Goal: Information Seeking & Learning: Compare options

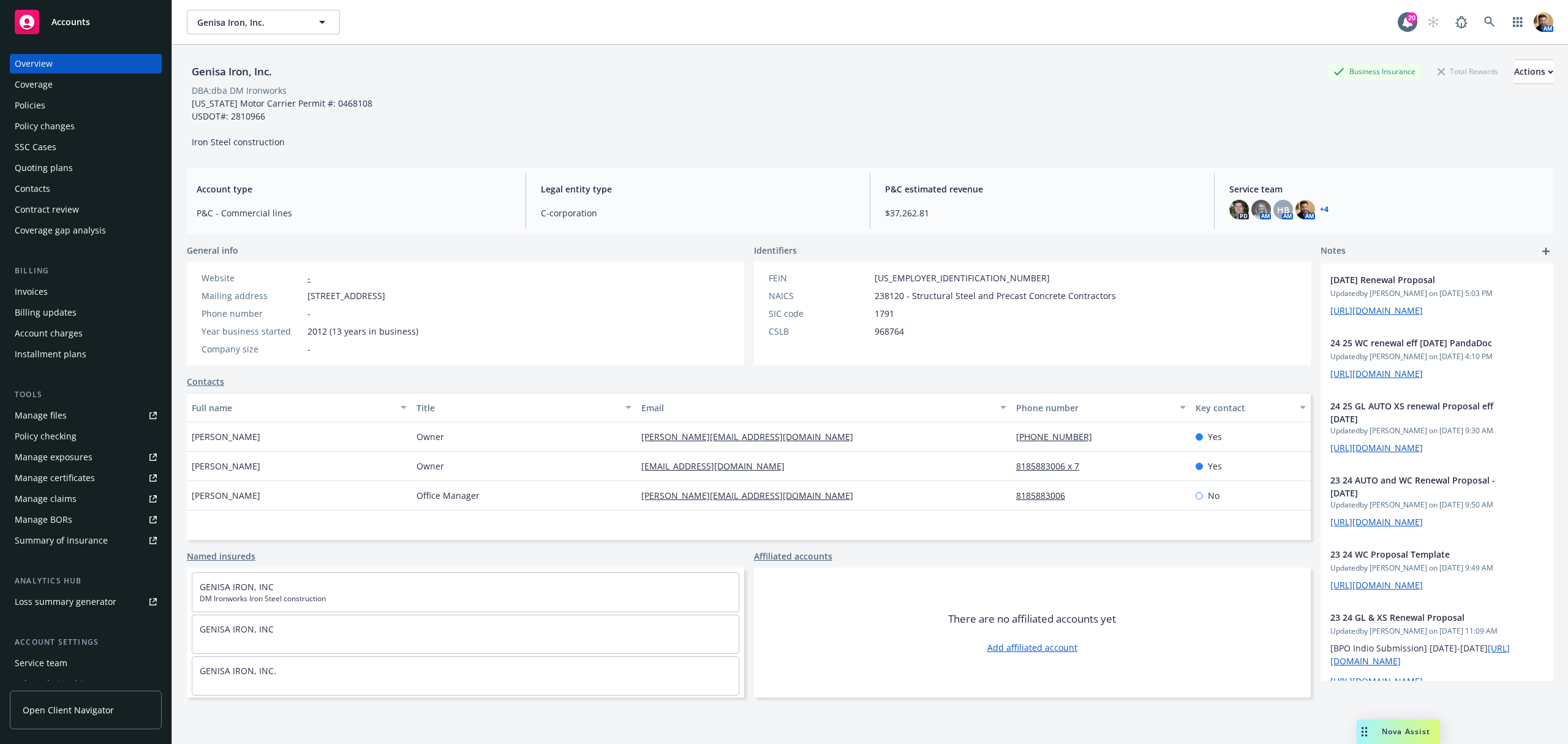
click at [71, 164] on div "Quoting plans" at bounding box center [85, 168] width 142 height 19
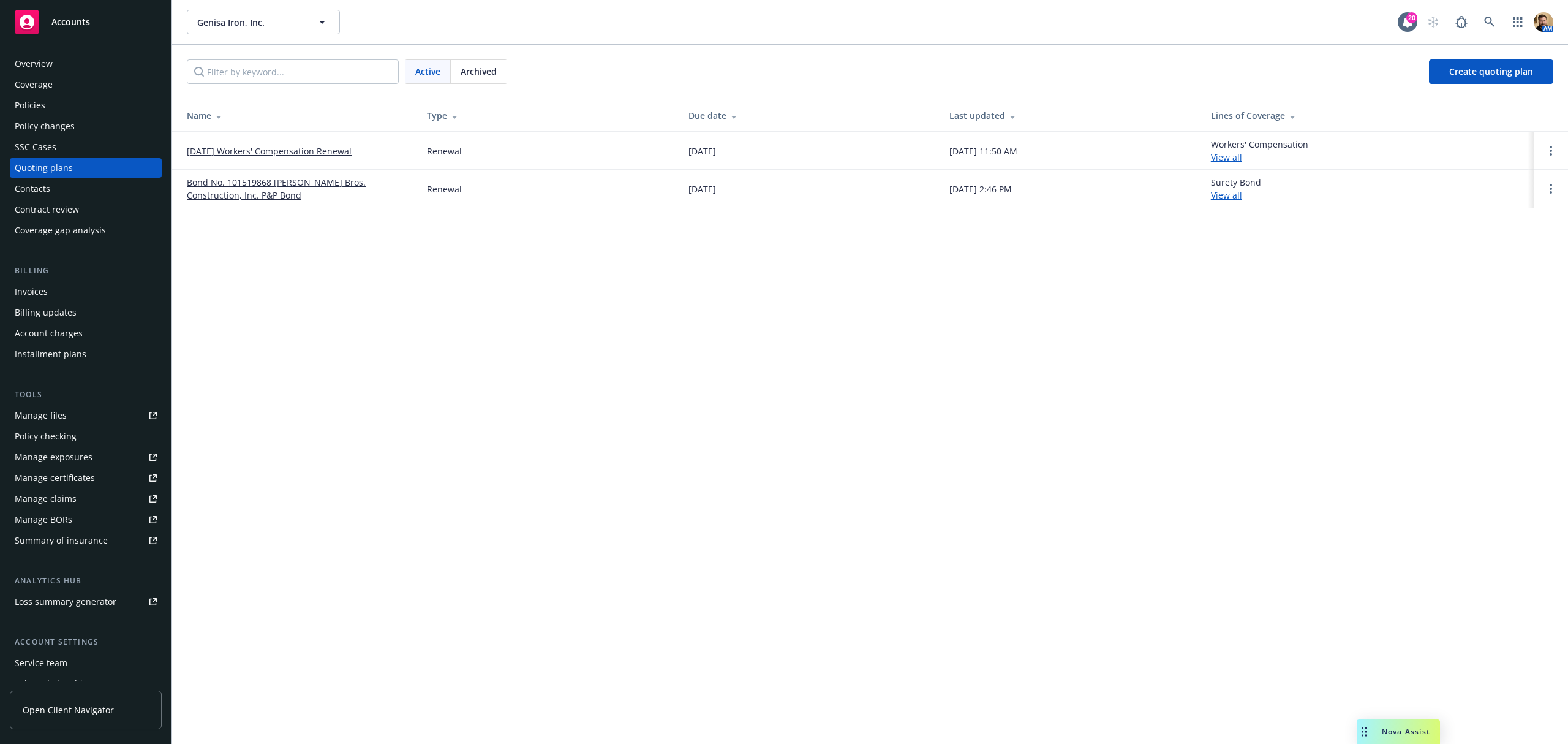
click at [297, 152] on link "[DATE] Workers' Compensation Renewal" at bounding box center [269, 151] width 165 height 13
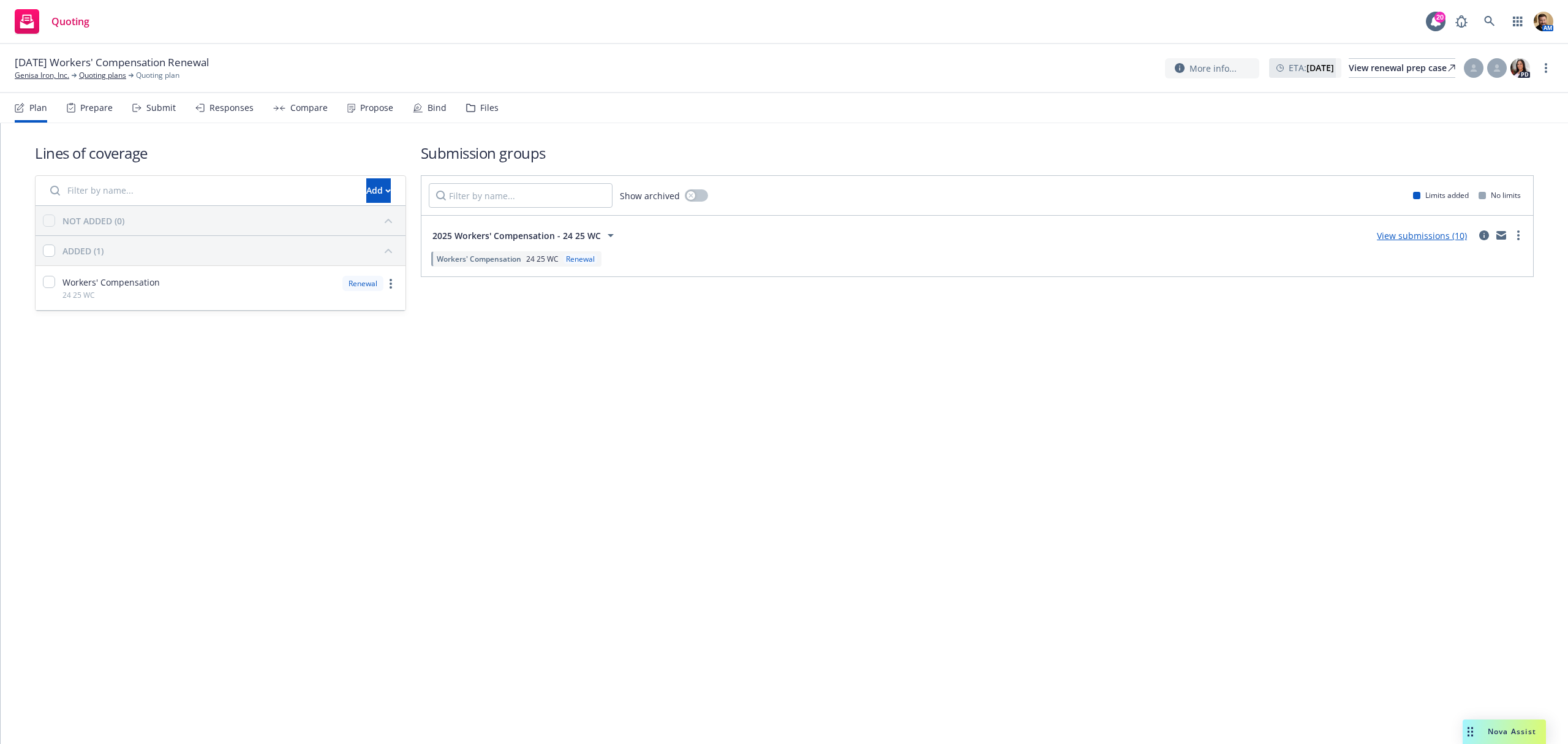
click at [299, 109] on div "Compare" at bounding box center [309, 108] width 37 height 10
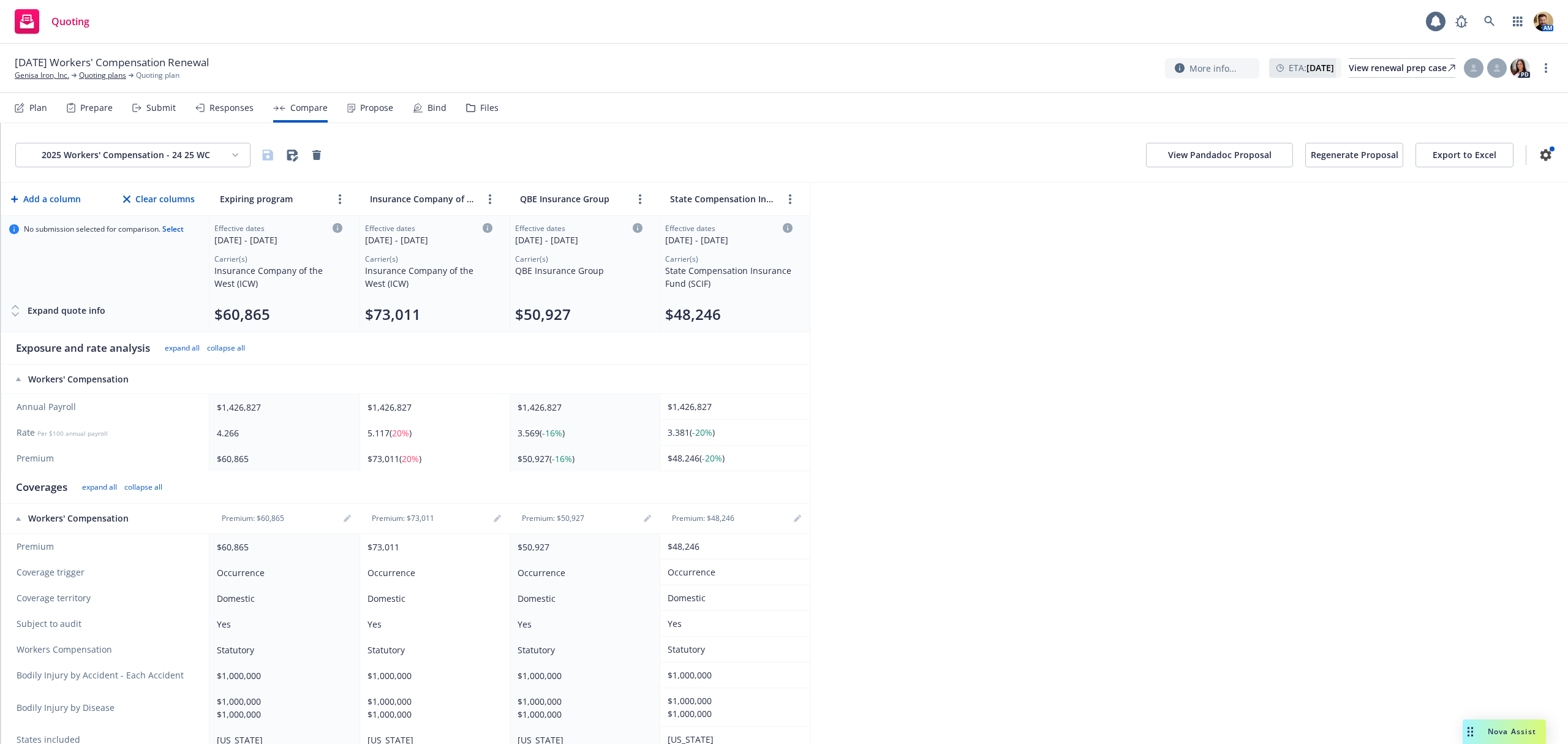
click at [217, 105] on div "Responses" at bounding box center [232, 108] width 44 height 10
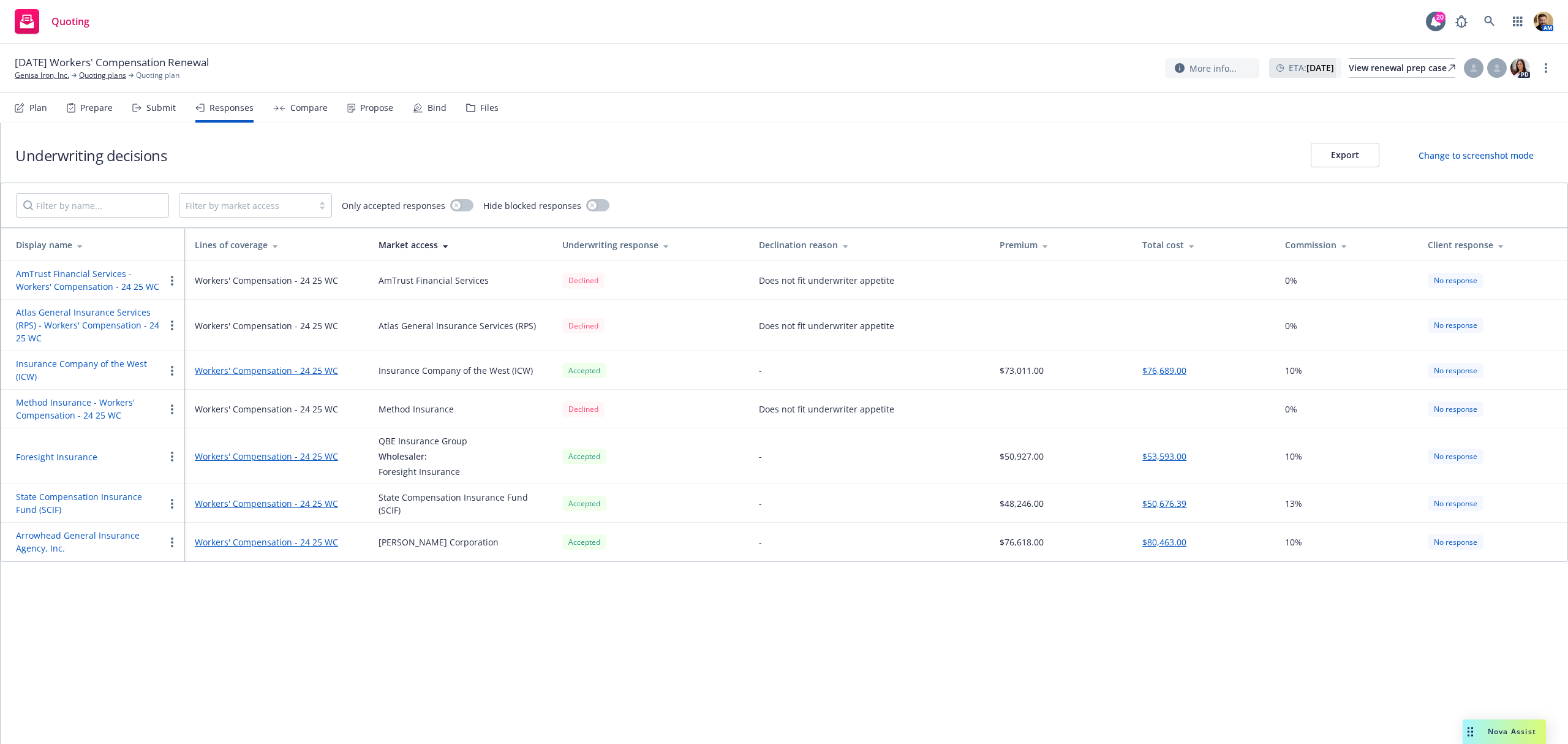
click at [69, 452] on button "Foresight Insurance" at bounding box center [57, 457] width 82 height 13
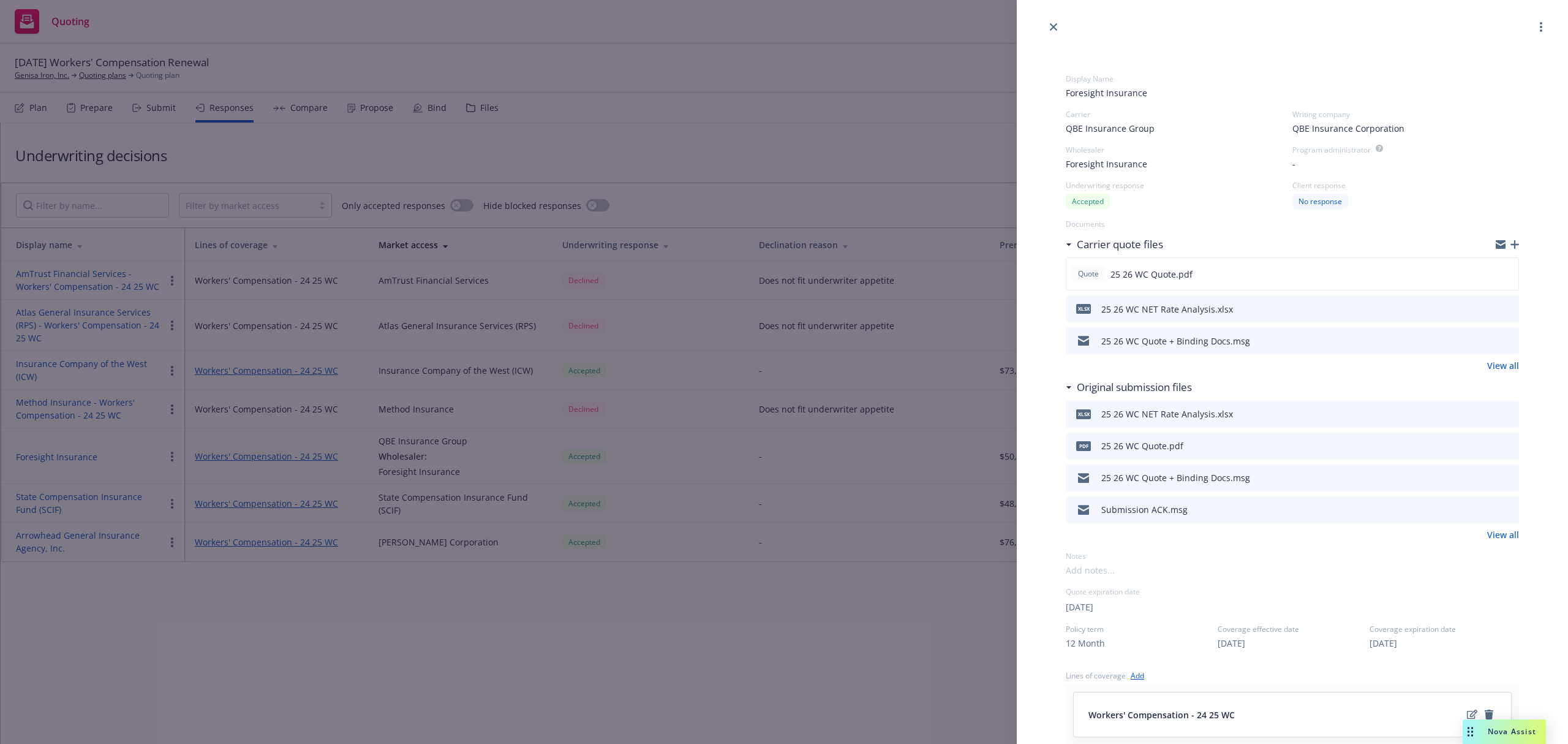
click at [1502, 339] on icon "preview file" at bounding box center [1507, 340] width 11 height 8
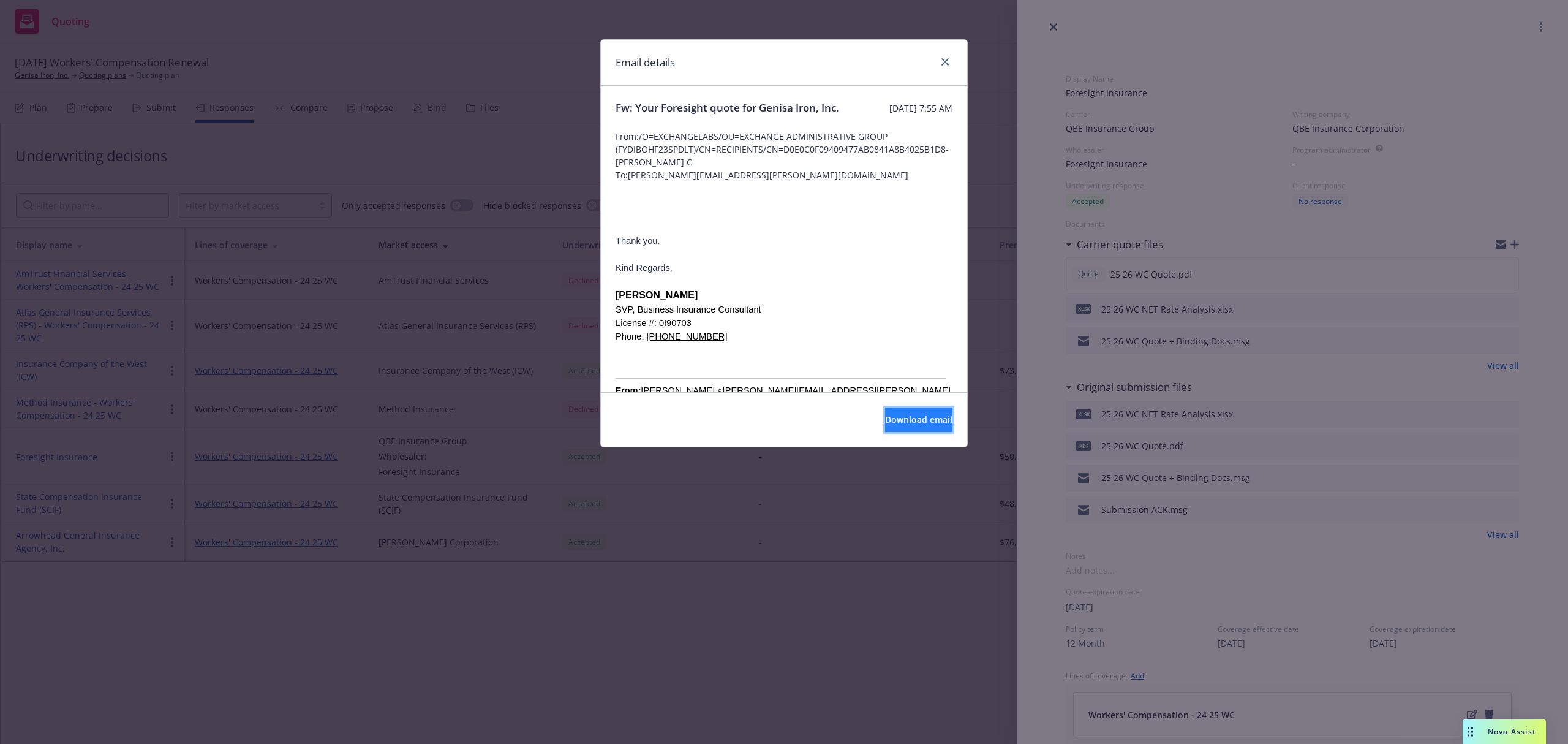
click at [909, 425] on span "Download email" at bounding box center [918, 419] width 67 height 12
click at [938, 57] on link "close" at bounding box center [944, 62] width 15 height 15
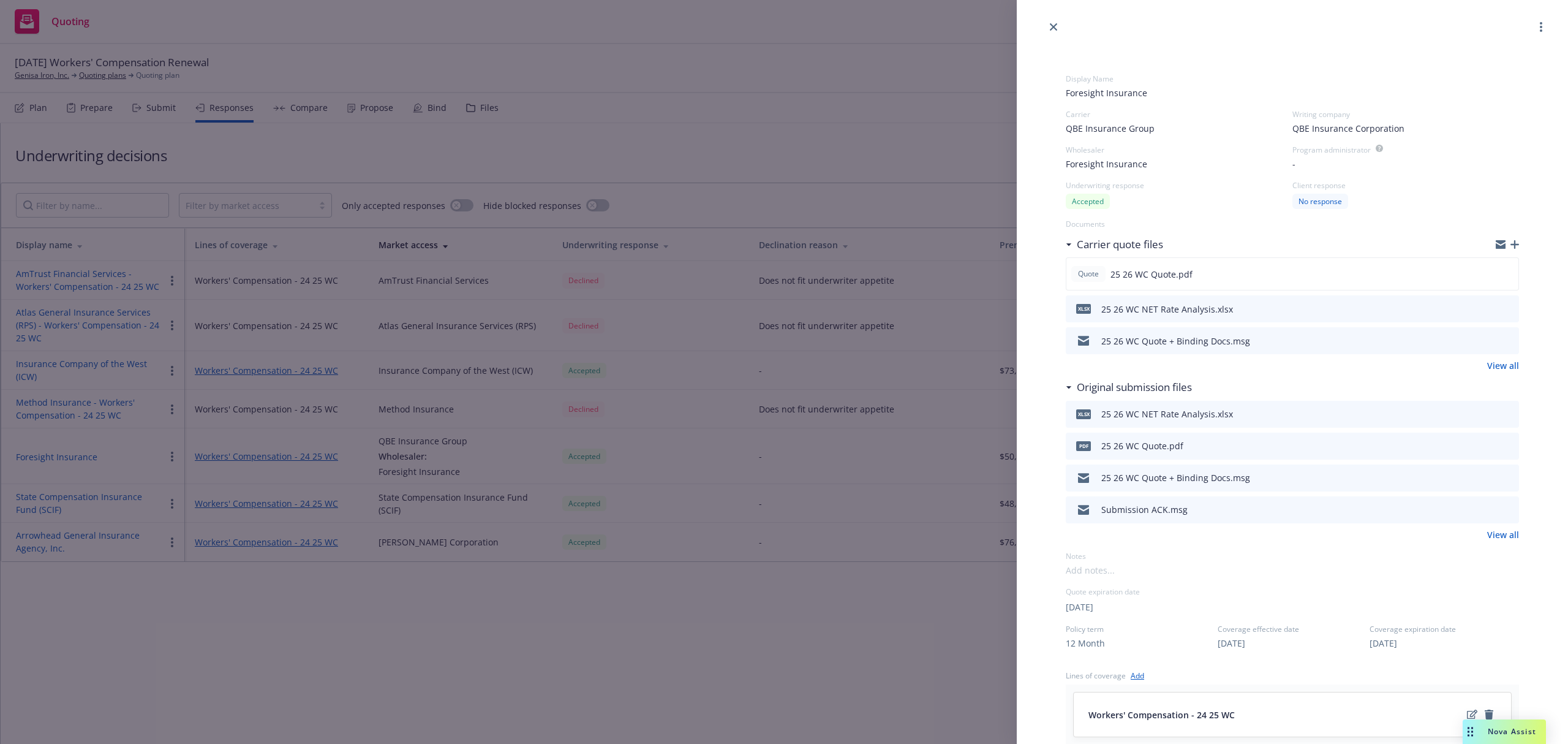
click at [37, 80] on div "Display Name Foresight Insurance Carrier QBE Insurance Group Writing company QB…" at bounding box center [784, 372] width 1568 height 744
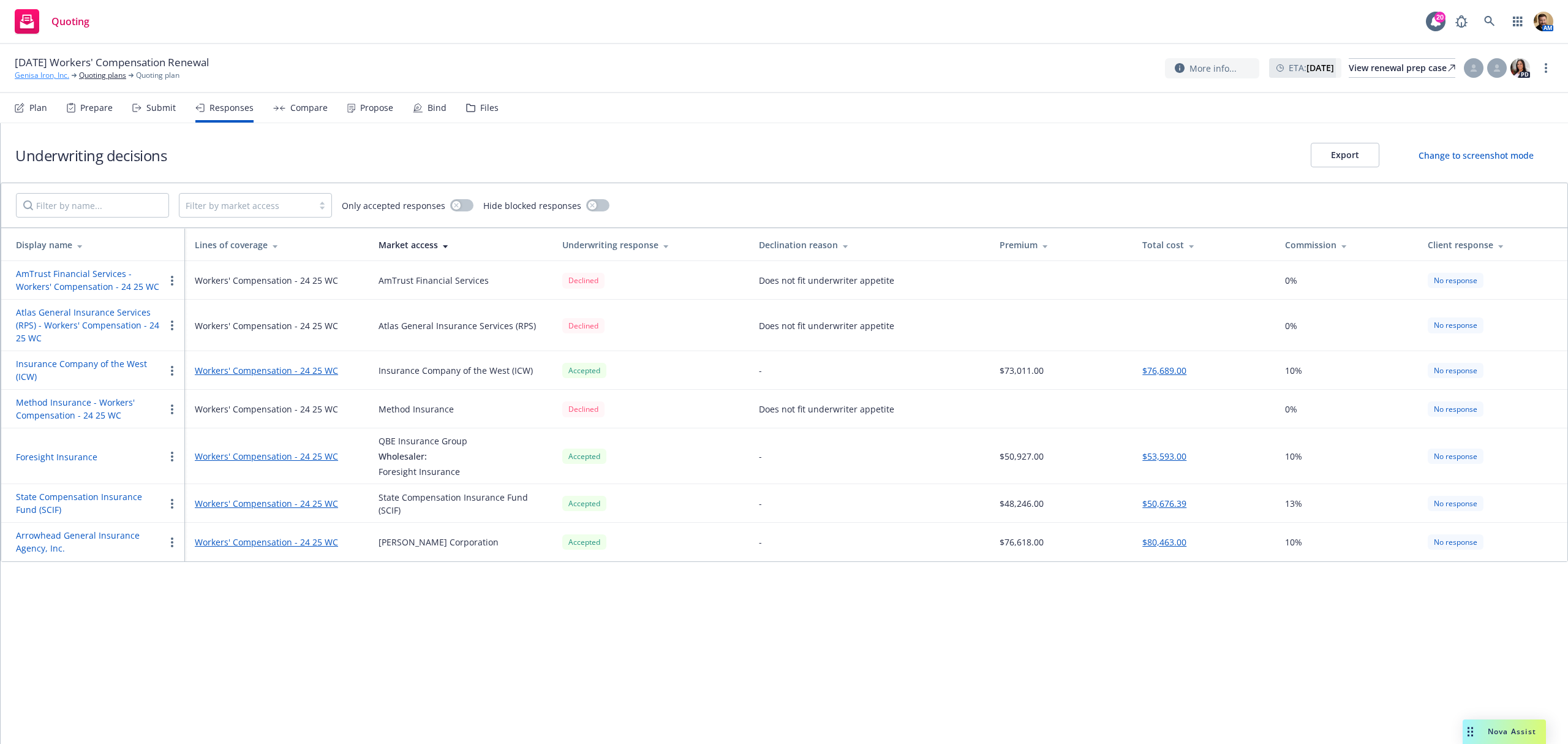
click at [50, 77] on link "Genisa Iron, Inc." at bounding box center [42, 76] width 55 height 11
